Goal: Task Accomplishment & Management: Use online tool/utility

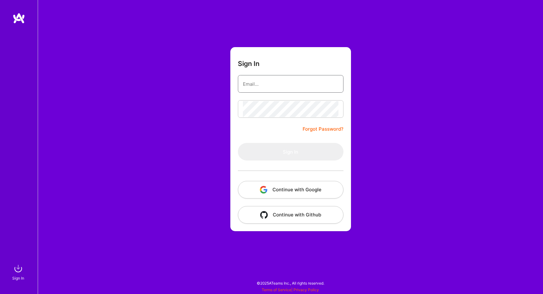
type input "[EMAIL_ADDRESS][DOMAIN_NAME]"
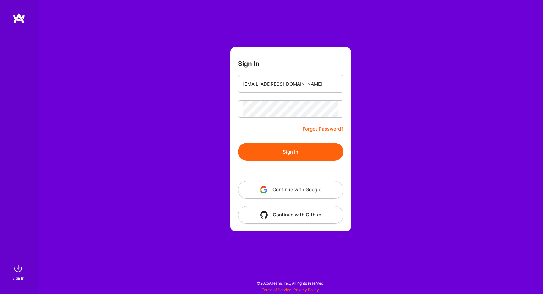
click at [311, 151] on button "Sign In" at bounding box center [291, 152] width 106 height 18
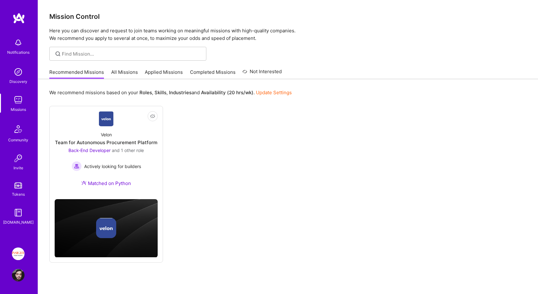
click at [17, 107] on div "Missions" at bounding box center [18, 109] width 15 height 7
click at [163, 75] on link "Applied Missions" at bounding box center [164, 74] width 38 height 10
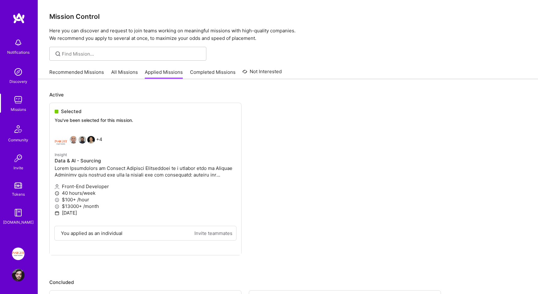
click at [17, 178] on div "Notifications Discovery Missions Community Invite Tokens [DOMAIN_NAME]" at bounding box center [19, 130] width 38 height 190
click at [20, 255] on img at bounding box center [18, 254] width 13 height 13
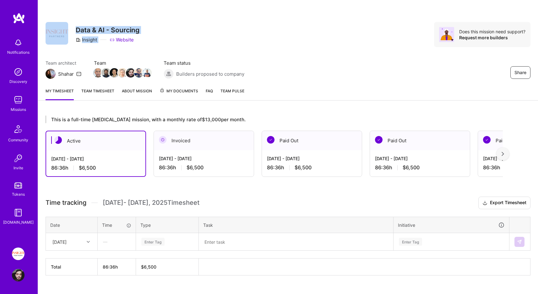
drag, startPoint x: 74, startPoint y: 23, endPoint x: 156, endPoint y: 42, distance: 84.2
click at [156, 42] on div "Share Data & AI - Sourcing Insight Website Does this mission need support? Requ…" at bounding box center [288, 34] width 485 height 25
click at [148, 41] on div "Share Data & AI - Sourcing Insight Website Does this mission need support? Requ…" at bounding box center [288, 34] width 485 height 25
drag, startPoint x: 134, startPoint y: 41, endPoint x: 77, endPoint y: 25, distance: 58.7
click at [77, 25] on div "Data & AI - Sourcing Insight Website" at bounding box center [108, 34] width 64 height 25
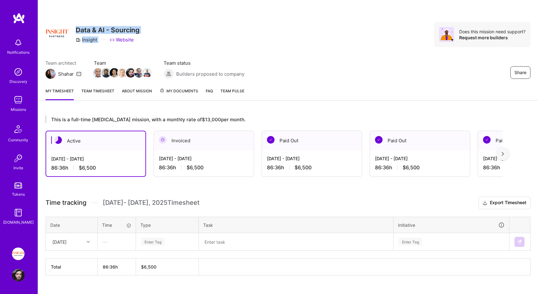
click at [78, 26] on h3 "Data & AI - Sourcing" at bounding box center [108, 30] width 64 height 8
drag, startPoint x: 78, startPoint y: 26, endPoint x: 142, endPoint y: 46, distance: 67.1
click at [142, 46] on div "Share Data & AI - Sourcing Insight Website Does this mission need support? Requ…" at bounding box center [288, 34] width 485 height 25
click at [138, 47] on div "Share Data & AI - Sourcing Insight Website Does this mission need support? Requ…" at bounding box center [288, 41] width 500 height 83
drag, startPoint x: 138, startPoint y: 47, endPoint x: 79, endPoint y: 29, distance: 62.5
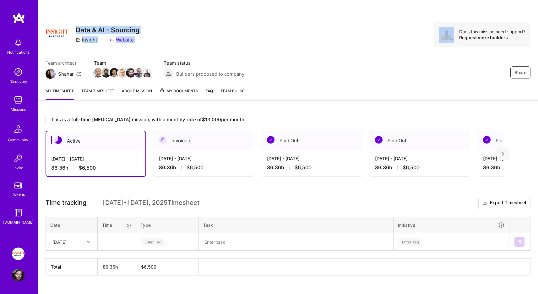
click at [79, 29] on div "Share Data & AI - Sourcing Insight Website Does this mission need support? Requ…" at bounding box center [288, 41] width 500 height 83
click at [79, 29] on h3 "Data & AI - Sourcing" at bounding box center [108, 30] width 64 height 8
drag, startPoint x: 79, startPoint y: 29, endPoint x: 133, endPoint y: 43, distance: 56.3
click at [133, 43] on div "Data & AI - Sourcing Insight Website" at bounding box center [108, 34] width 64 height 25
click at [132, 48] on div "Share Data & AI - Sourcing Insight Website Does this mission need support? Requ…" at bounding box center [288, 41] width 500 height 83
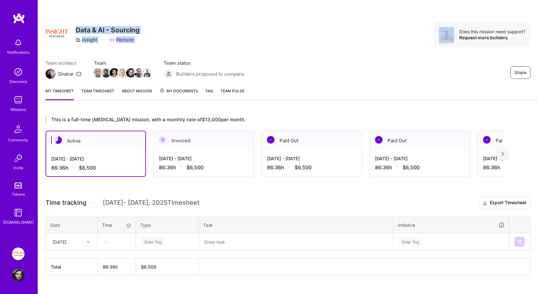
drag, startPoint x: 132, startPoint y: 48, endPoint x: 83, endPoint y: 25, distance: 54.0
click at [83, 25] on div "Share Data & AI - Sourcing Insight Website Does this mission need support? Requ…" at bounding box center [288, 41] width 500 height 83
click at [83, 29] on h3 "Data & AI - Sourcing" at bounding box center [108, 30] width 64 height 8
drag, startPoint x: 83, startPoint y: 29, endPoint x: 132, endPoint y: 39, distance: 49.7
click at [132, 39] on div "Data & AI - Sourcing Insight Website" at bounding box center [108, 34] width 64 height 25
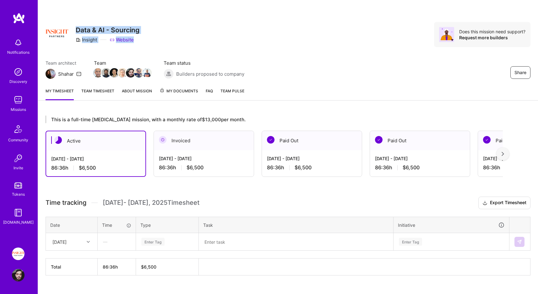
click at [127, 49] on div "Share Data & AI - Sourcing Insight Website Does this mission need support? Requ…" at bounding box center [288, 41] width 500 height 83
drag, startPoint x: 127, startPoint y: 49, endPoint x: 79, endPoint y: 29, distance: 52.5
click at [79, 29] on div "Share Data & AI - Sourcing Insight Website Does this mission need support? Requ…" at bounding box center [288, 41] width 500 height 83
click at [79, 29] on h3 "Data & AI - Sourcing" at bounding box center [108, 30] width 64 height 8
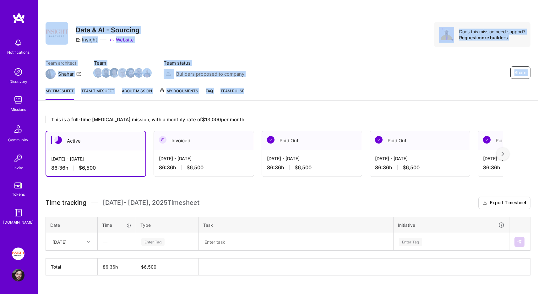
drag, startPoint x: 71, startPoint y: 21, endPoint x: 301, endPoint y: 97, distance: 242.6
click at [304, 98] on div "Share Data & AI - Sourcing Insight Website Does this mission need support? Requ…" at bounding box center [288, 50] width 500 height 101
click at [280, 92] on div "My timesheet Team timesheet About Mission My Documents FAQ Team Pulse" at bounding box center [288, 92] width 500 height 18
